Goal: Information Seeking & Learning: Learn about a topic

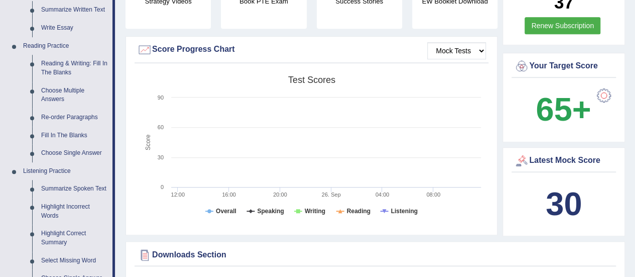
scroll to position [283, 0]
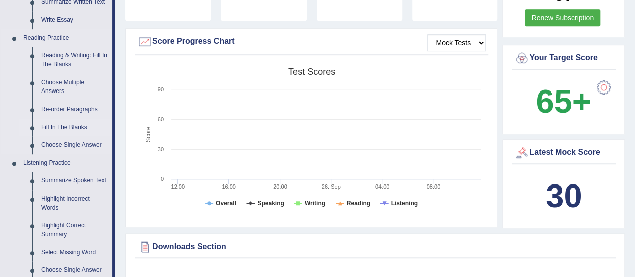
click at [77, 125] on link "Fill In The Blanks" at bounding box center [75, 128] width 76 height 18
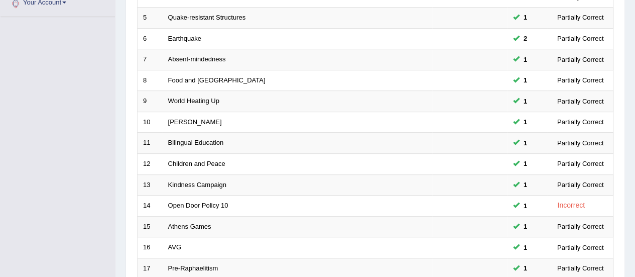
scroll to position [383, 0]
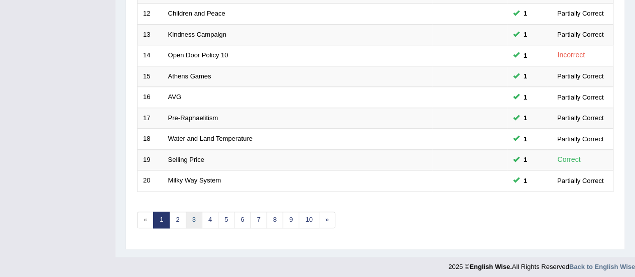
click at [199, 214] on link "3" at bounding box center [194, 219] width 17 height 17
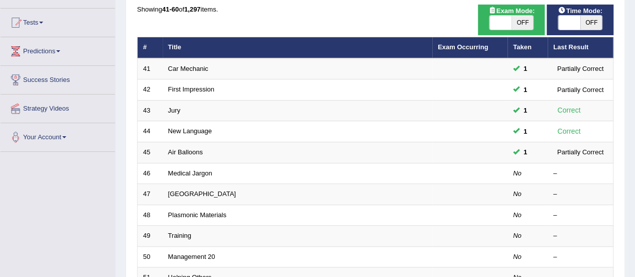
scroll to position [135, 0]
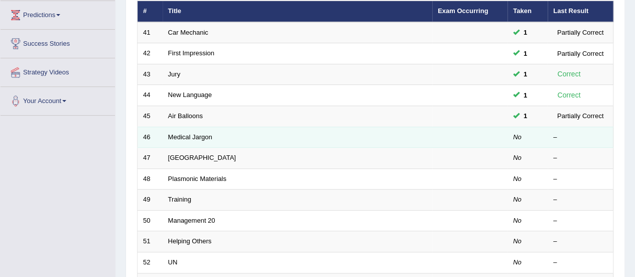
click at [198, 131] on td "Medical Jargon" at bounding box center [298, 137] width 270 height 21
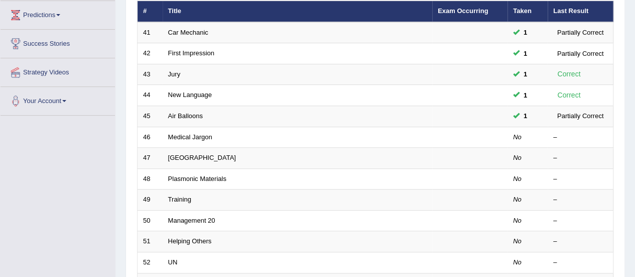
click at [634, 87] on div "Home Practice Reading: Fill In The Blanks Practice Reading: Fill In The Blanks …" at bounding box center [376, 185] width 520 height 640
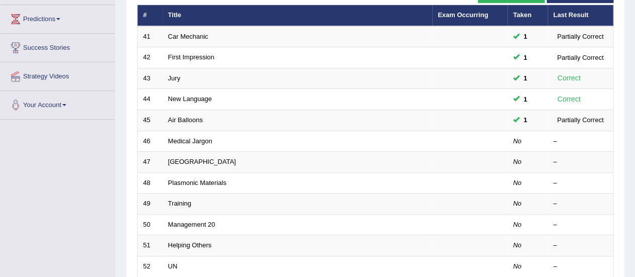
scroll to position [132, 0]
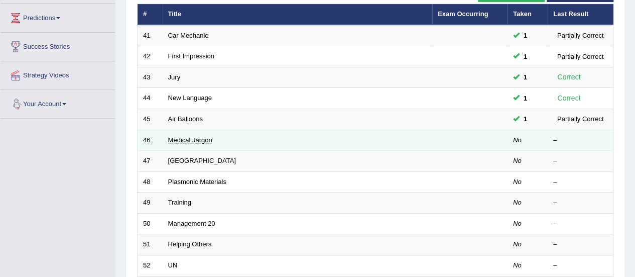
click at [197, 138] on link "Medical Jargon" at bounding box center [190, 140] width 44 height 8
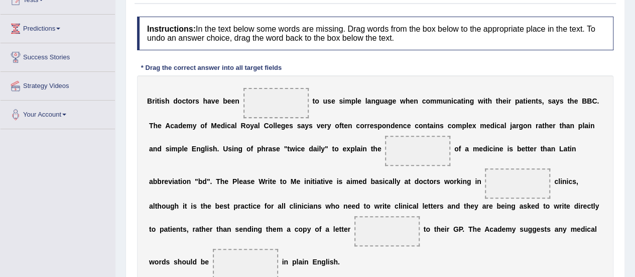
scroll to position [174, 0]
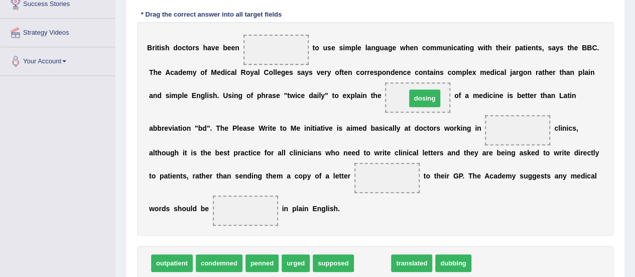
drag, startPoint x: 369, startPoint y: 267, endPoint x: 421, endPoint y: 102, distance: 172.8
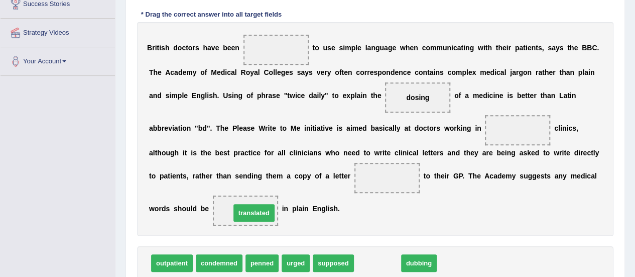
drag, startPoint x: 378, startPoint y: 260, endPoint x: 252, endPoint y: 209, distance: 135.7
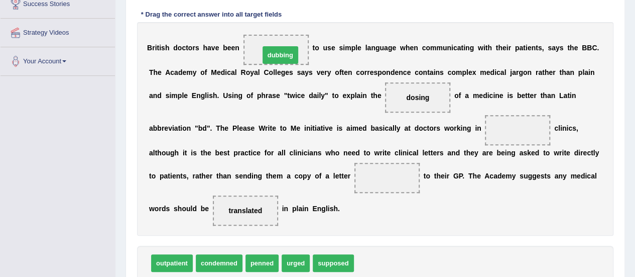
drag, startPoint x: 374, startPoint y: 259, endPoint x: 277, endPoint y: 48, distance: 231.4
drag, startPoint x: 287, startPoint y: 265, endPoint x: 285, endPoint y: 271, distance: 6.4
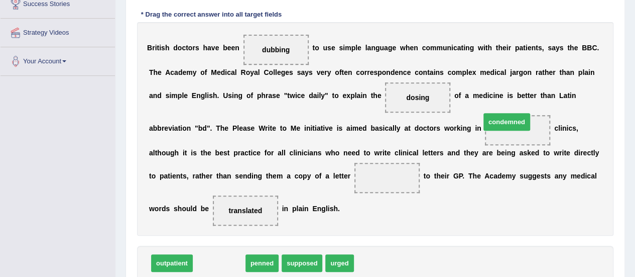
drag, startPoint x: 214, startPoint y: 262, endPoint x: 502, endPoint y: 121, distance: 320.7
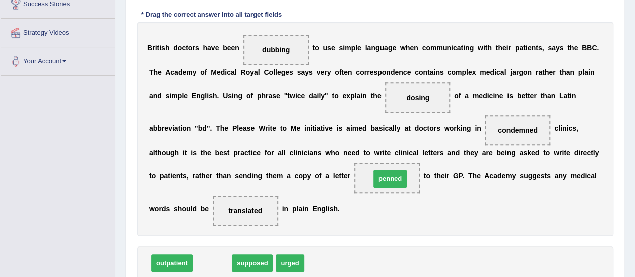
drag, startPoint x: 215, startPoint y: 261, endPoint x: 393, endPoint y: 177, distance: 196.8
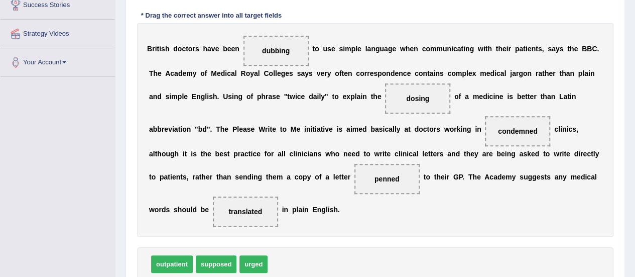
scroll to position [190, 0]
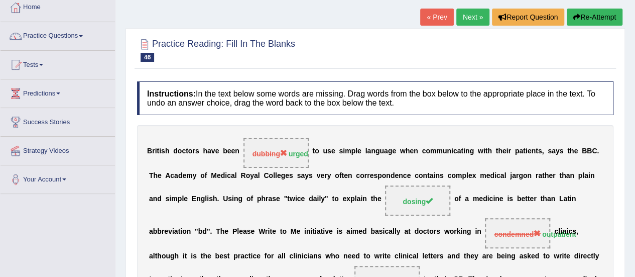
scroll to position [56, 0]
click at [468, 13] on link "Next »" at bounding box center [472, 17] width 33 height 17
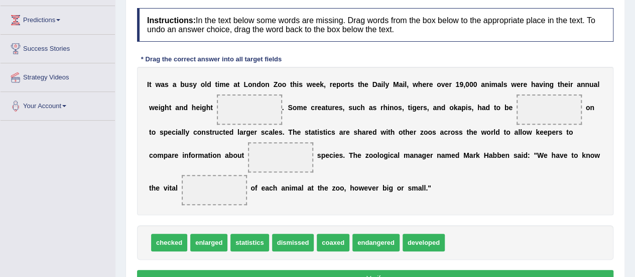
scroll to position [141, 0]
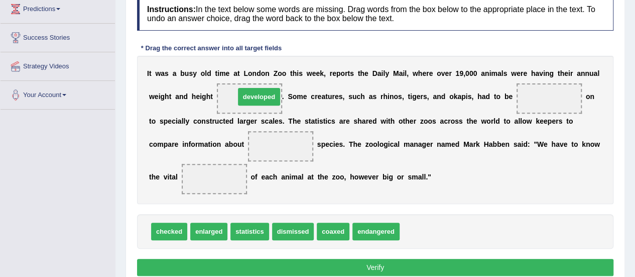
drag, startPoint x: 428, startPoint y: 229, endPoint x: 263, endPoint y: 95, distance: 212.4
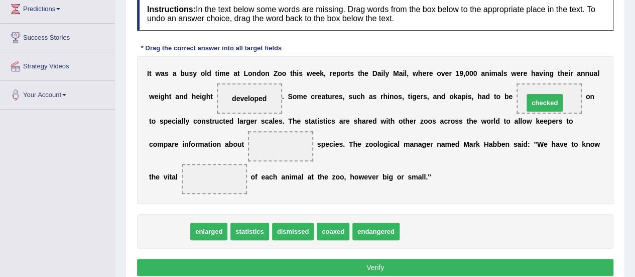
drag, startPoint x: 168, startPoint y: 228, endPoint x: 544, endPoint y: 99, distance: 397.5
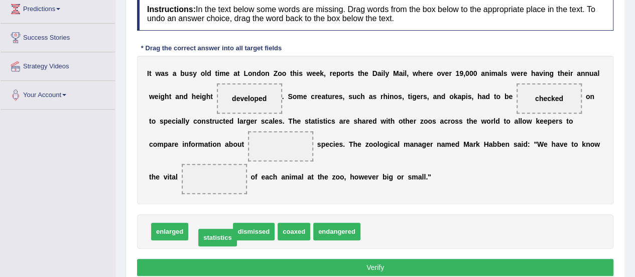
drag, startPoint x: 207, startPoint y: 229, endPoint x: 214, endPoint y: 236, distance: 9.3
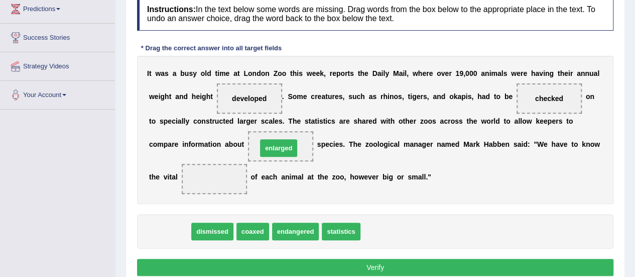
drag, startPoint x: 178, startPoint y: 235, endPoint x: 287, endPoint y: 151, distance: 137.5
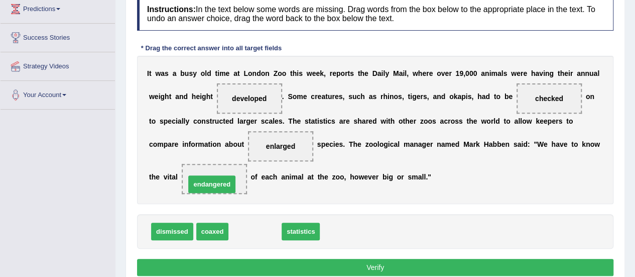
drag, startPoint x: 246, startPoint y: 233, endPoint x: 202, endPoint y: 182, distance: 66.6
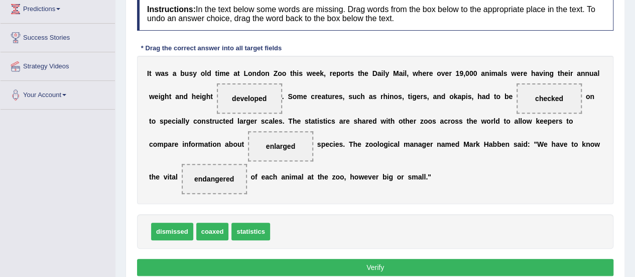
click at [260, 269] on button "Verify" at bounding box center [375, 267] width 477 height 17
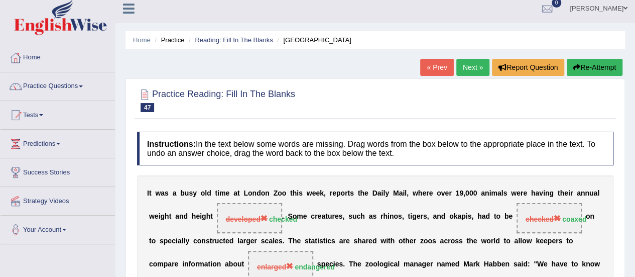
scroll to position [5, 0]
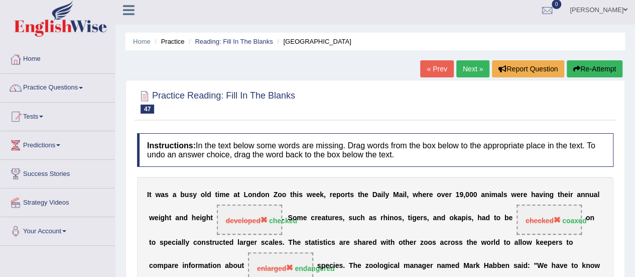
click at [469, 65] on link "Next »" at bounding box center [472, 68] width 33 height 17
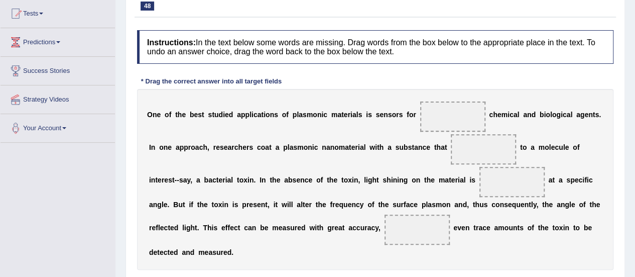
scroll to position [108, 0]
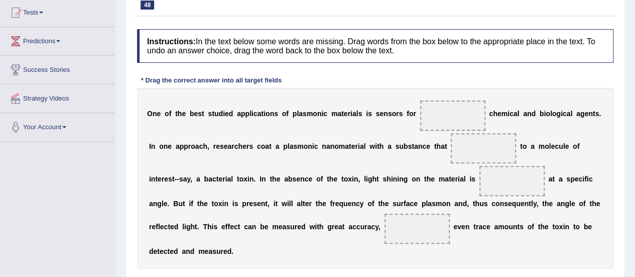
click at [635, 117] on html "Toggle navigation Home Practice Questions Speaking Practice Read Aloud Repeat S…" at bounding box center [317, 30] width 635 height 277
drag, startPoint x: 634, startPoint y: 113, endPoint x: 639, endPoint y: 125, distance: 13.1
click at [635, 125] on html "Toggle navigation Home Practice Questions Speaking Practice Read Aloud Repeat S…" at bounding box center [317, 30] width 635 height 277
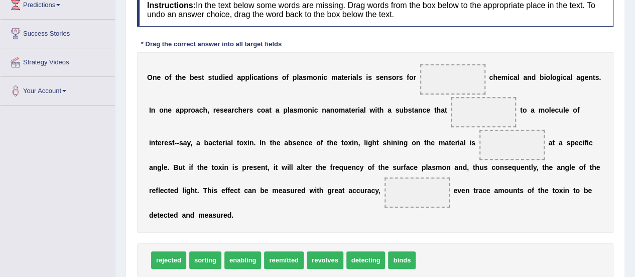
scroll to position [147, 0]
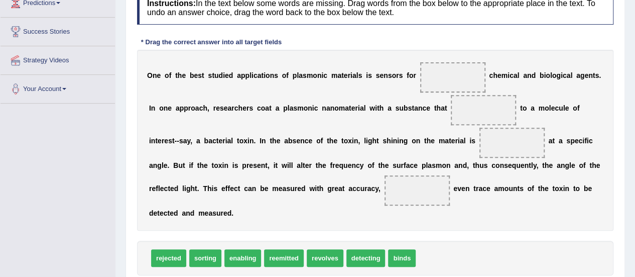
click at [498, 229] on div "Instructions: In the text below some words are missing. Drag words from the box…" at bounding box center [376, 148] width 482 height 324
drag, startPoint x: 363, startPoint y: 255, endPoint x: 446, endPoint y: 76, distance: 197.0
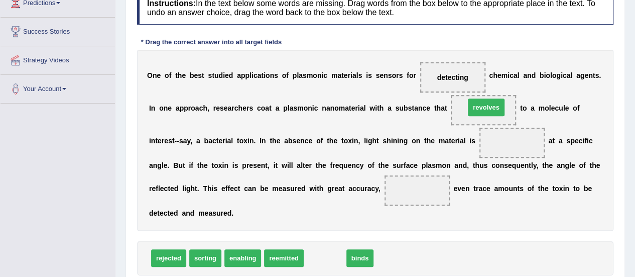
drag, startPoint x: 330, startPoint y: 259, endPoint x: 492, endPoint y: 108, distance: 220.6
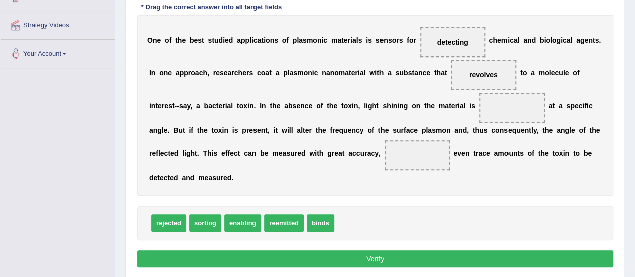
scroll to position [180, 0]
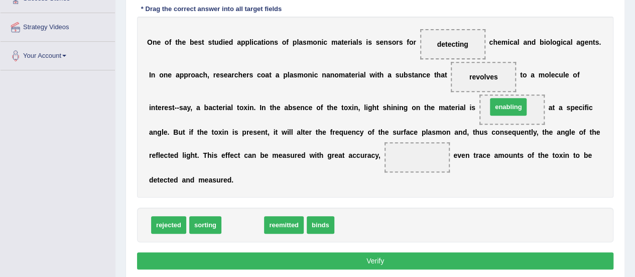
drag, startPoint x: 243, startPoint y: 226, endPoint x: 508, endPoint y: 108, distance: 290.9
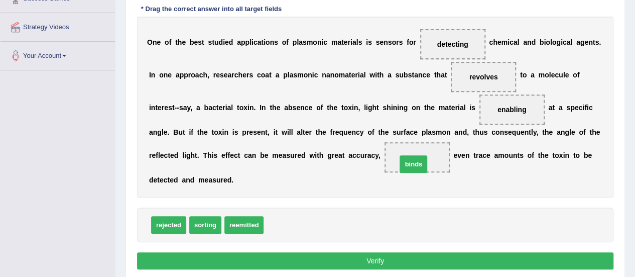
drag, startPoint x: 274, startPoint y: 226, endPoint x: 407, endPoint y: 165, distance: 146.5
click at [392, 257] on button "Verify" at bounding box center [375, 260] width 477 height 17
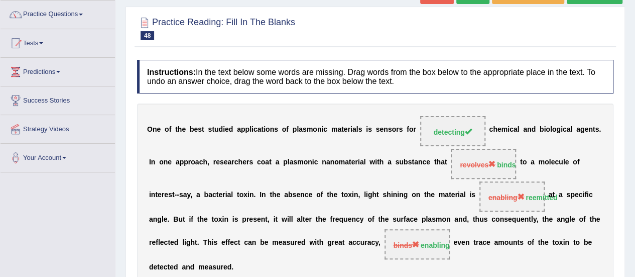
scroll to position [0, 0]
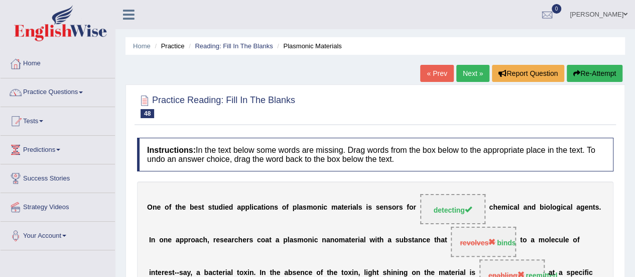
click at [471, 70] on link "Next »" at bounding box center [472, 73] width 33 height 17
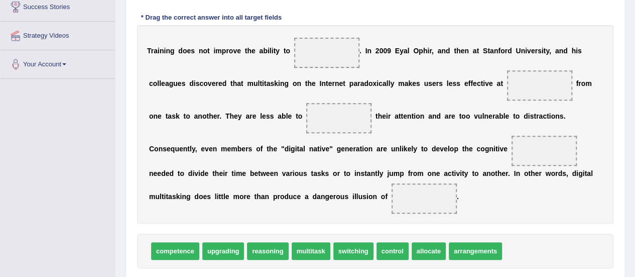
scroll to position [166, 0]
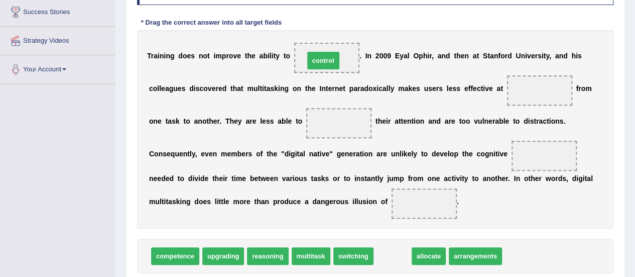
drag, startPoint x: 391, startPoint y: 256, endPoint x: 319, endPoint y: 53, distance: 215.0
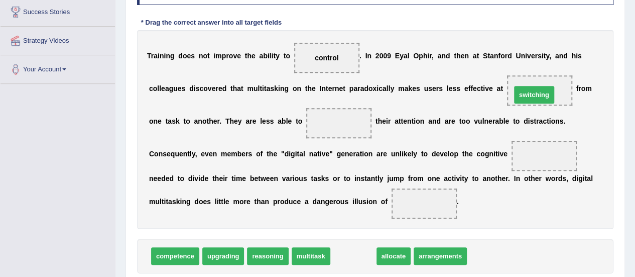
drag, startPoint x: 358, startPoint y: 253, endPoint x: 539, endPoint y: 91, distance: 243.3
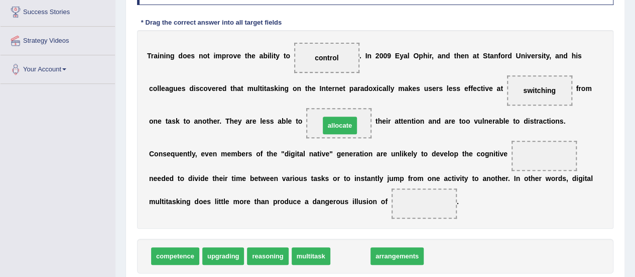
drag, startPoint x: 341, startPoint y: 256, endPoint x: 330, endPoint y: 126, distance: 130.5
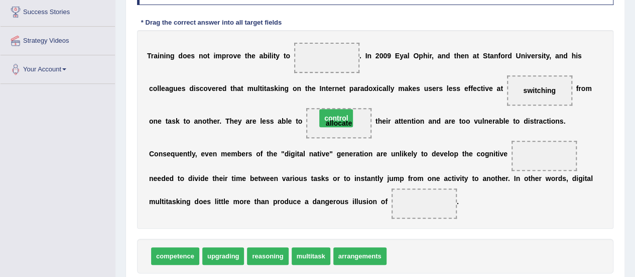
drag, startPoint x: 334, startPoint y: 58, endPoint x: 344, endPoint y: 123, distance: 66.1
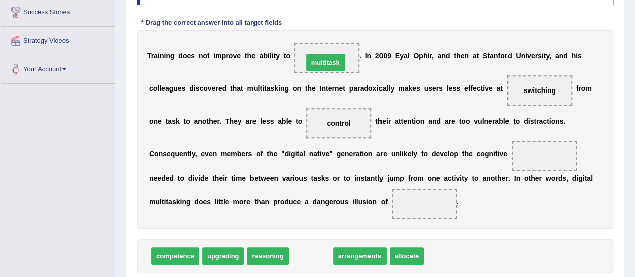
drag, startPoint x: 307, startPoint y: 258, endPoint x: 318, endPoint y: 58, distance: 199.7
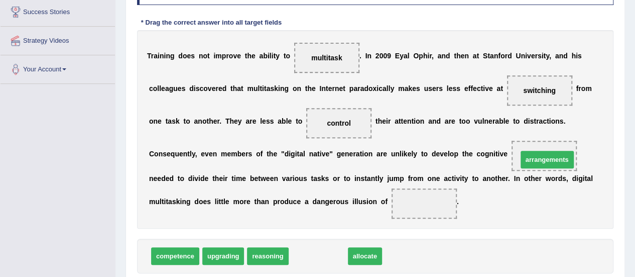
drag, startPoint x: 322, startPoint y: 253, endPoint x: 551, endPoint y: 156, distance: 248.7
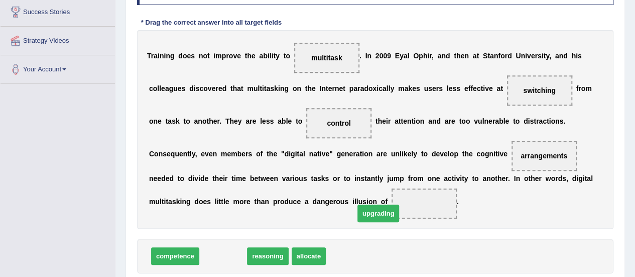
drag, startPoint x: 222, startPoint y: 260, endPoint x: 443, endPoint y: 205, distance: 227.5
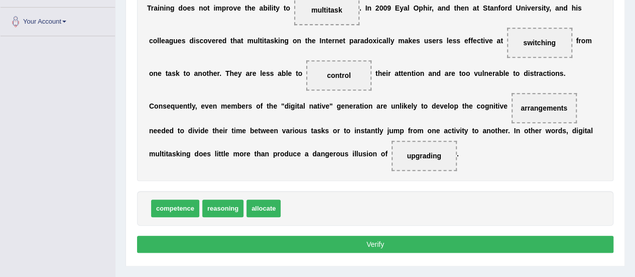
scroll to position [216, 0]
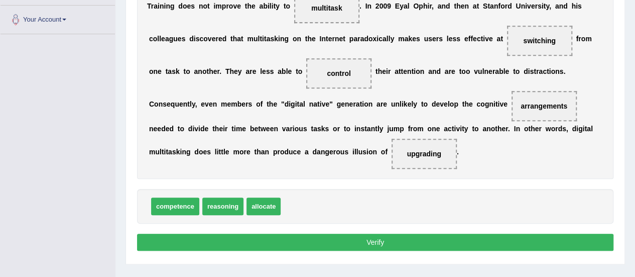
click at [513, 242] on button "Verify" at bounding box center [375, 242] width 477 height 17
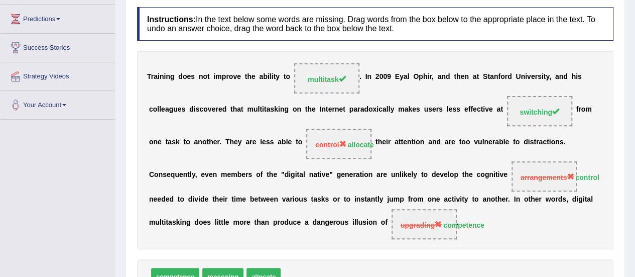
scroll to position [0, 0]
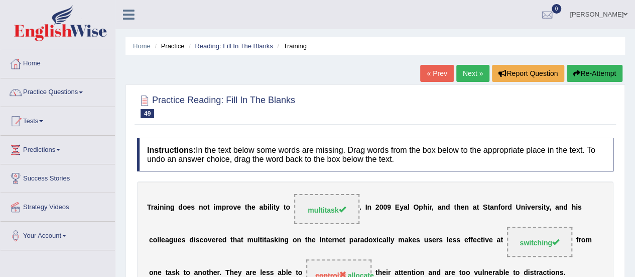
click at [470, 77] on link "Next »" at bounding box center [472, 73] width 33 height 17
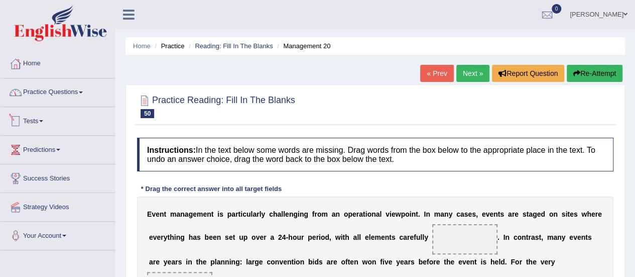
click at [45, 92] on link "Practice Questions" at bounding box center [58, 90] width 114 height 25
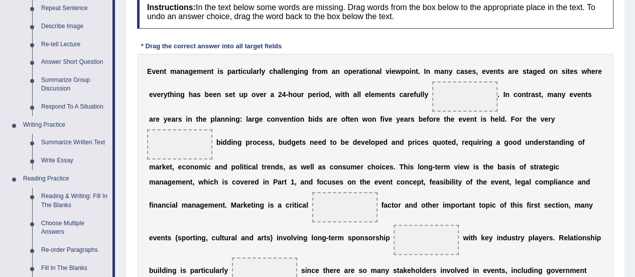
scroll to position [154, 0]
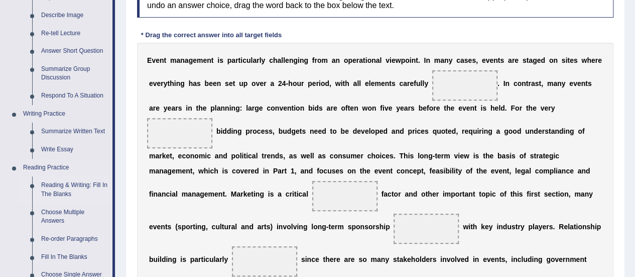
click at [69, 192] on link "Reading & Writing: Fill In The Blanks" at bounding box center [75, 189] width 76 height 27
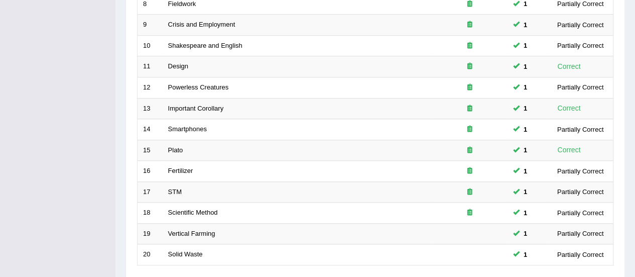
scroll to position [383, 0]
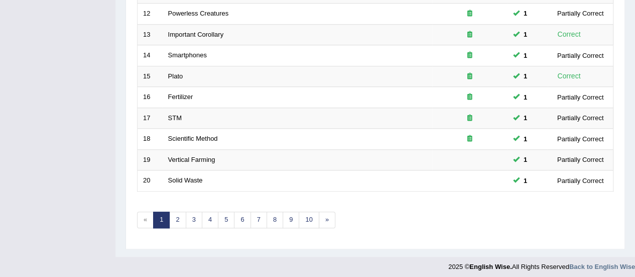
drag, startPoint x: 0, startPoint y: 0, endPoint x: 642, endPoint y: 236, distance: 684.3
click at [174, 215] on link "2" at bounding box center [177, 219] width 17 height 17
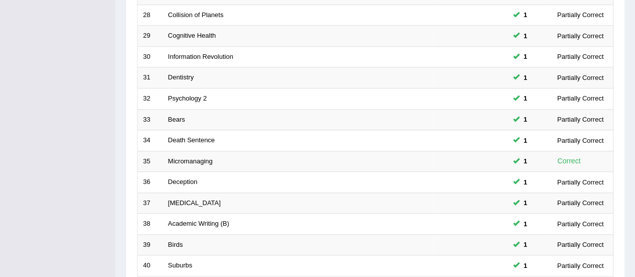
scroll to position [383, 0]
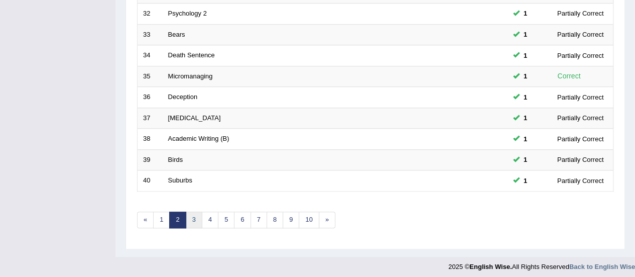
click at [195, 216] on link "3" at bounding box center [194, 219] width 17 height 17
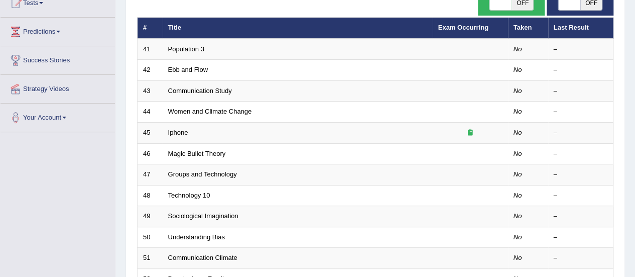
scroll to position [110, 0]
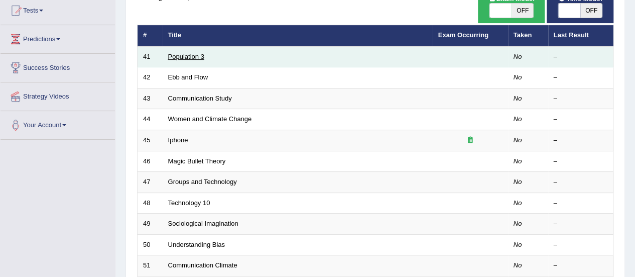
click at [188, 55] on link "Population 3" at bounding box center [186, 57] width 36 height 8
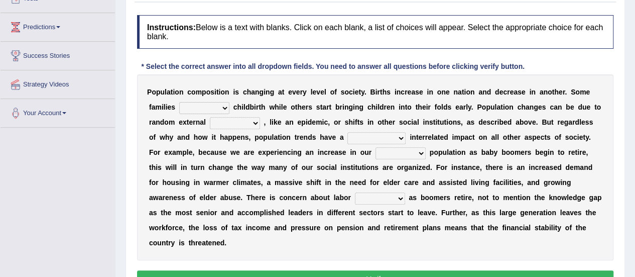
scroll to position [119, 0]
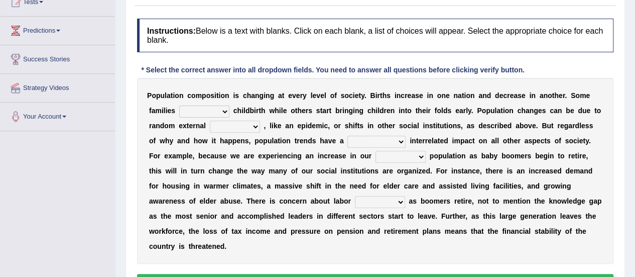
click at [220, 109] on select "demand default deliver delay" at bounding box center [204, 111] width 50 height 12
select select "demand"
click at [179, 105] on select "demand default deliver delay" at bounding box center [204, 111] width 50 height 12
click at [224, 111] on select "demand default deliver delay" at bounding box center [204, 111] width 50 height 12
click at [179, 105] on select "demand default deliver delay" at bounding box center [204, 111] width 50 height 12
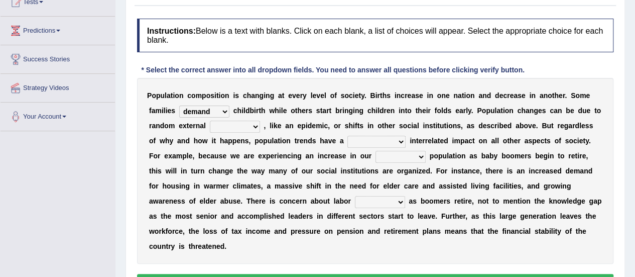
click at [245, 131] on div "P o p u l a t i o n c o m p o s i t i o n i s c h a n g i n g a t e v e r y l e…" at bounding box center [375, 171] width 477 height 186
click at [244, 129] on select "variations fortune formation forces" at bounding box center [235, 127] width 50 height 12
select select "forces"
click at [210, 121] on select "variations fortune formation forces" at bounding box center [235, 127] width 50 height 12
click at [299, 150] on div "P o p u l a t i o n c o m p o s i t i o n i s c h a n g i n g a t e v e r y l e…" at bounding box center [375, 171] width 477 height 186
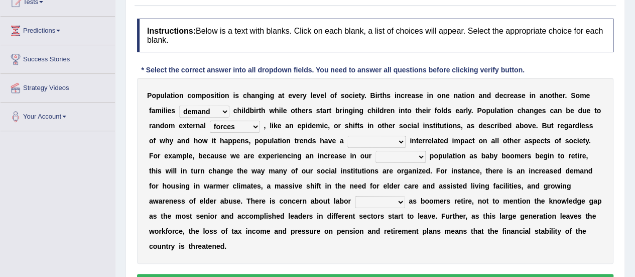
click at [380, 144] on select "tremendous tenuous tremulous spontaneous" at bounding box center [377, 142] width 58 height 12
select select "spontaneous"
click at [348, 136] on select "tremendous tenuous tremulous spontaneous" at bounding box center [377, 142] width 58 height 12
click at [469, 165] on div "P o p u l a t i o n c o m p o s i t i o n i s c h a n g i n g a t e v e r y l e…" at bounding box center [375, 171] width 477 height 186
click at [393, 156] on select "tertiary senior junior primary" at bounding box center [401, 157] width 50 height 12
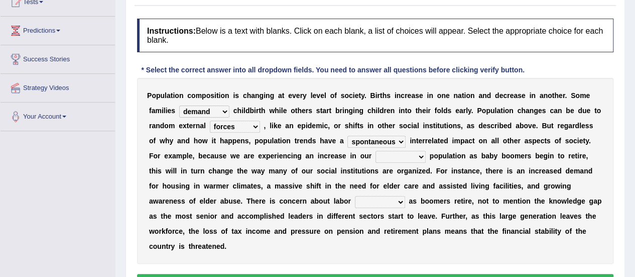
select select "tertiary"
click at [376, 151] on select "tertiary senior junior primary" at bounding box center [401, 157] width 50 height 12
click at [355, 201] on select "shortcuts shortfalls shortages shorthand" at bounding box center [380, 202] width 50 height 12
select select "shortages"
click at [355, 196] on select "shortcuts shortfalls shortages shorthand" at bounding box center [380, 202] width 50 height 12
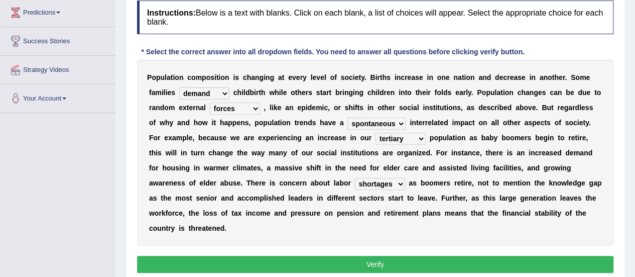
scroll to position [145, 0]
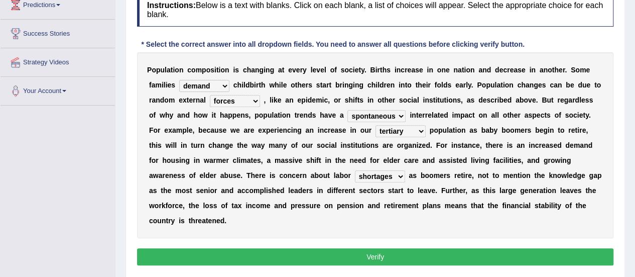
click at [501, 249] on button "Verify" at bounding box center [375, 256] width 477 height 17
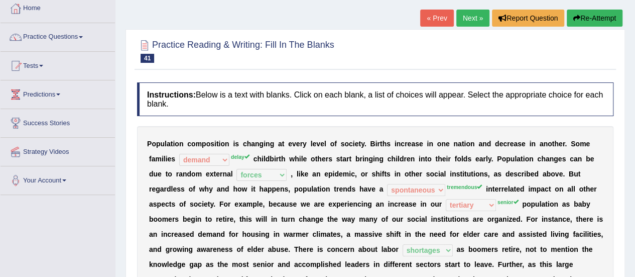
scroll to position [57, 0]
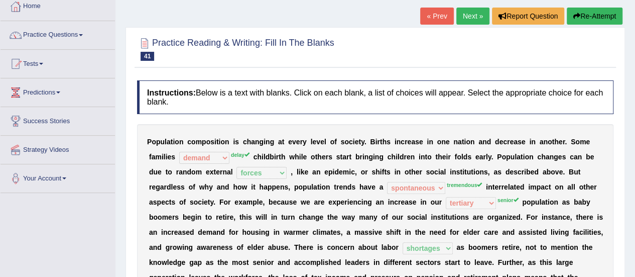
click at [598, 21] on button "Re-Attempt" at bounding box center [595, 16] width 56 height 17
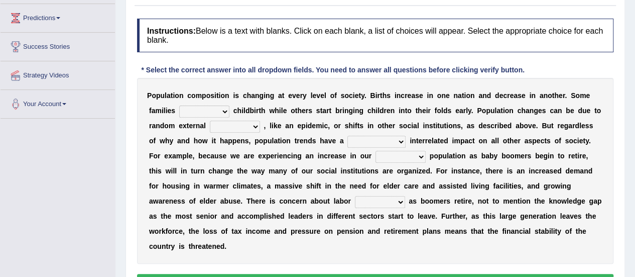
scroll to position [135, 0]
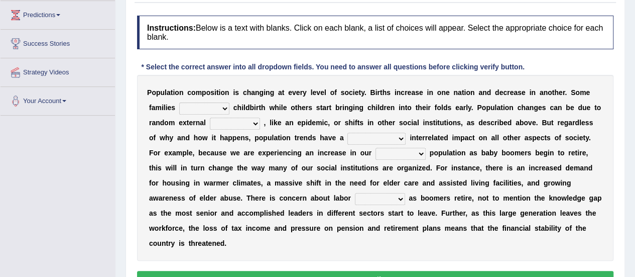
click at [217, 106] on select "demand default deliver delay" at bounding box center [204, 108] width 50 height 12
select select "delay"
click at [179, 102] on select "demand default deliver delay" at bounding box center [204, 108] width 50 height 12
click at [241, 126] on select "variations fortune formation forces" at bounding box center [235, 124] width 50 height 12
select select "forces"
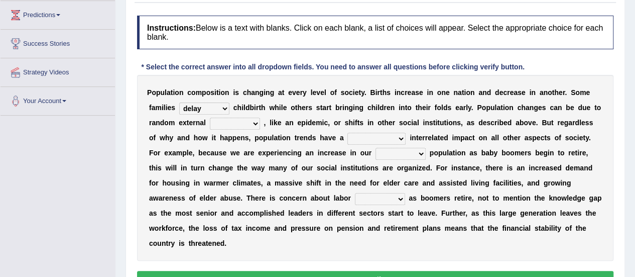
click at [210, 118] on select "variations fortune formation forces" at bounding box center [235, 124] width 50 height 12
click at [367, 139] on select "tremendous tenuous tremulous spontaneous" at bounding box center [377, 139] width 58 height 12
select select "tremendous"
click at [348, 133] on select "tremendous tenuous tremulous spontaneous" at bounding box center [377, 139] width 58 height 12
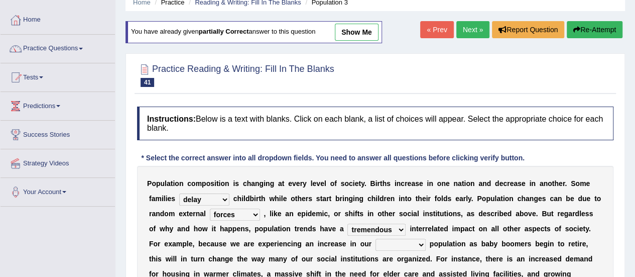
scroll to position [44, 0]
click at [459, 34] on link "Next »" at bounding box center [472, 29] width 33 height 17
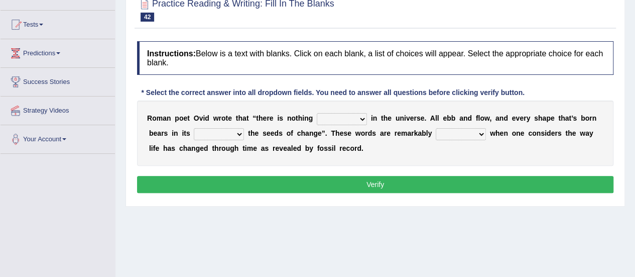
scroll to position [99, 0]
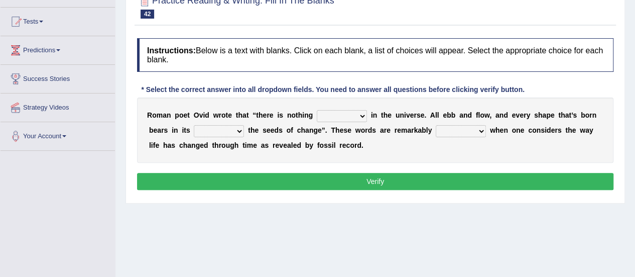
click at [347, 118] on select "orthodox volatile constant cheap" at bounding box center [342, 116] width 50 height 12
select select "constant"
click at [317, 110] on select "orthodox volatile constant cheap" at bounding box center [342, 116] width 50 height 12
click at [210, 133] on select "heart limb womb brain" at bounding box center [219, 131] width 50 height 12
select select "heart"
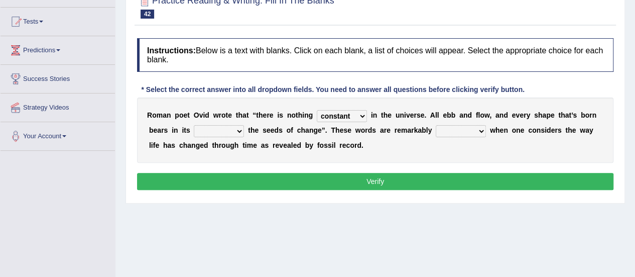
click at [194, 125] on select "heart limb womb brain" at bounding box center [219, 131] width 50 height 12
click at [239, 130] on select "heart limb womb brain" at bounding box center [219, 131] width 50 height 12
click at [278, 123] on div "R o m a n p o e t O v i d w r o t e t h a t “ t h e r e i s n o t h i n g ortho…" at bounding box center [375, 129] width 477 height 65
click at [455, 128] on select "prevalent detached relevant dominant" at bounding box center [461, 131] width 50 height 12
click at [436, 125] on select "prevalent detached relevant dominant" at bounding box center [461, 131] width 50 height 12
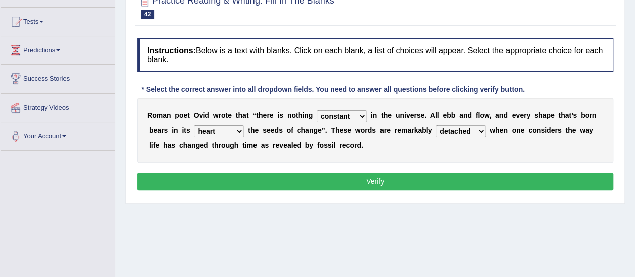
click at [448, 131] on select "prevalent detached relevant dominant" at bounding box center [461, 131] width 50 height 12
click at [436, 125] on select "prevalent detached relevant dominant" at bounding box center [461, 131] width 50 height 12
click at [467, 130] on select "prevalent detached relevant dominant" at bounding box center [461, 131] width 50 height 12
select select "relevant"
click at [436, 125] on select "prevalent detached relevant dominant" at bounding box center [461, 131] width 50 height 12
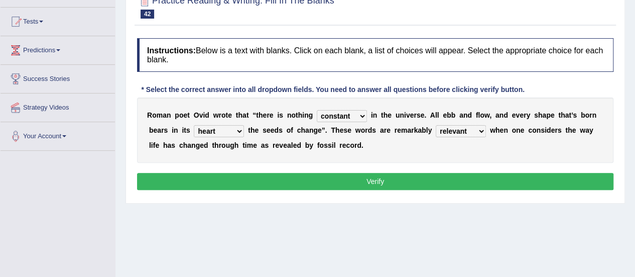
click at [460, 179] on button "Verify" at bounding box center [375, 181] width 477 height 17
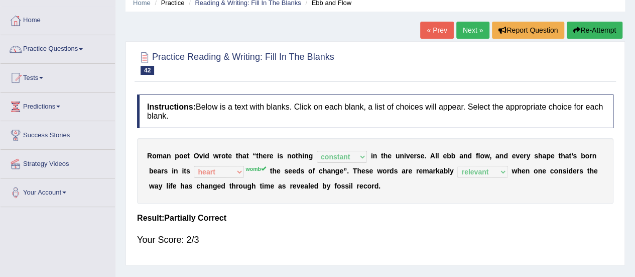
scroll to position [0, 0]
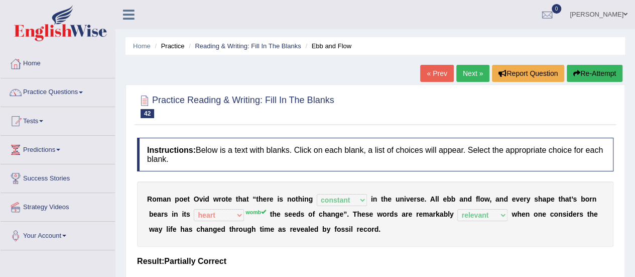
click at [466, 72] on link "Next »" at bounding box center [472, 73] width 33 height 17
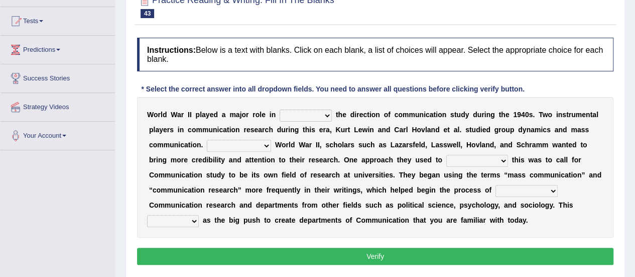
scroll to position [129, 0]
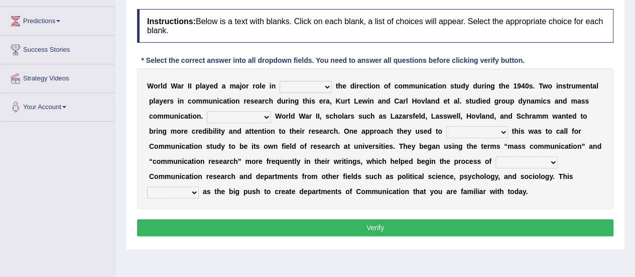
click at [309, 89] on select "shaping sharpening shunning shivering" at bounding box center [306, 87] width 52 height 12
click at [403, 112] on b "a" at bounding box center [404, 116] width 4 height 8
click at [262, 118] on select "Being followed To be followed Following Followed" at bounding box center [239, 117] width 64 height 12
select select "Following"
click at [207, 111] on select "Being followed To be followed Following Followed" at bounding box center [239, 117] width 64 height 12
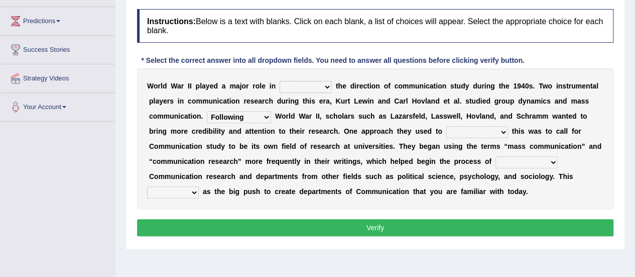
click at [463, 135] on select "accompany accomplish acknowledge accommodate" at bounding box center [477, 132] width 62 height 12
select select "accomplish"
click at [446, 126] on select "accompany accomplish acknowledge accommodate" at bounding box center [477, 132] width 62 height 12
click at [530, 162] on select "discharging distinguishing disputing displaying" at bounding box center [527, 162] width 62 height 12
select select "distinguishing"
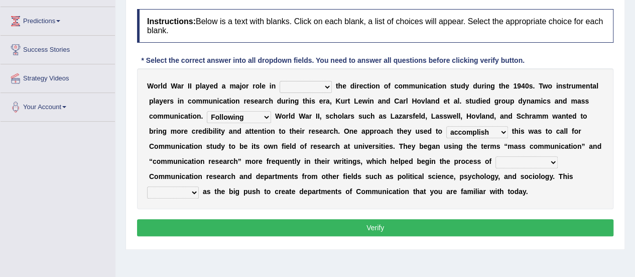
click at [496, 156] on select "discharging distinguishing disputing displaying" at bounding box center [527, 162] width 62 height 12
click at [187, 191] on select "served considered regarded provided" at bounding box center [173, 192] width 52 height 12
select select "provided"
click at [147, 186] on select "served considered regarded provided" at bounding box center [173, 192] width 52 height 12
click at [237, 227] on button "Verify" at bounding box center [375, 227] width 477 height 17
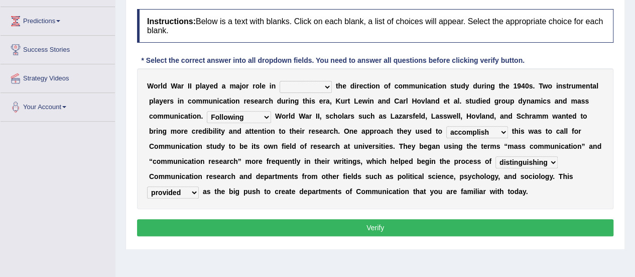
click at [322, 91] on select "shaping sharpening shunning shivering" at bounding box center [306, 87] width 52 height 12
select select "shivering"
click at [280, 81] on select "shaping sharpening shunning shivering" at bounding box center [306, 87] width 52 height 12
click at [317, 224] on button "Verify" at bounding box center [375, 227] width 477 height 17
